Goal: Information Seeking & Learning: Find specific page/section

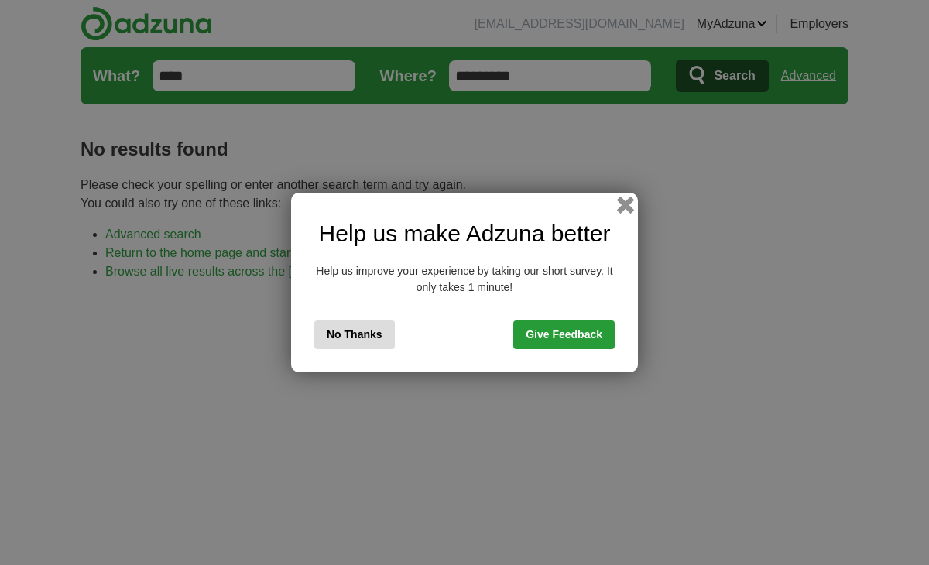
click at [622, 198] on button "button" at bounding box center [625, 205] width 17 height 17
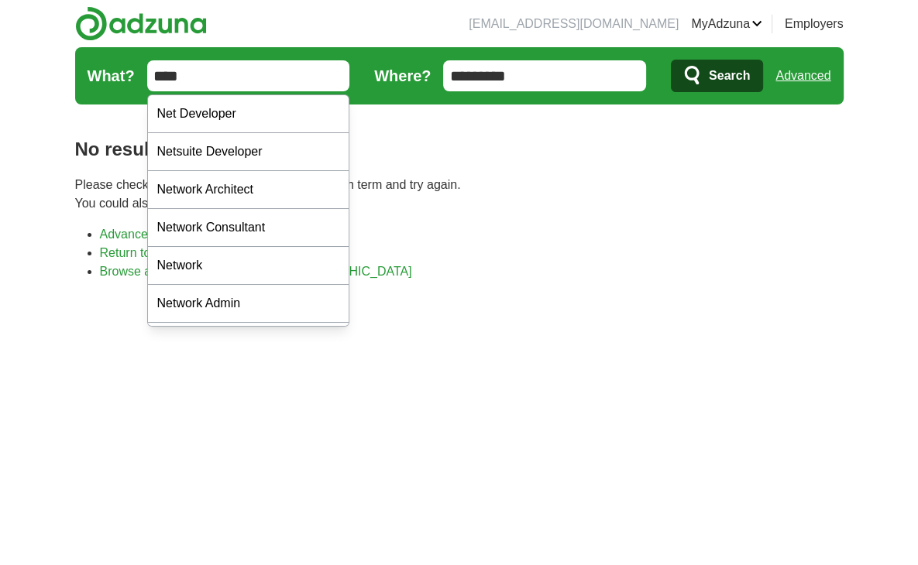
click at [251, 65] on input "****" at bounding box center [248, 75] width 203 height 31
click at [728, 77] on span "Search" at bounding box center [729, 75] width 41 height 31
